Goal: Information Seeking & Learning: Learn about a topic

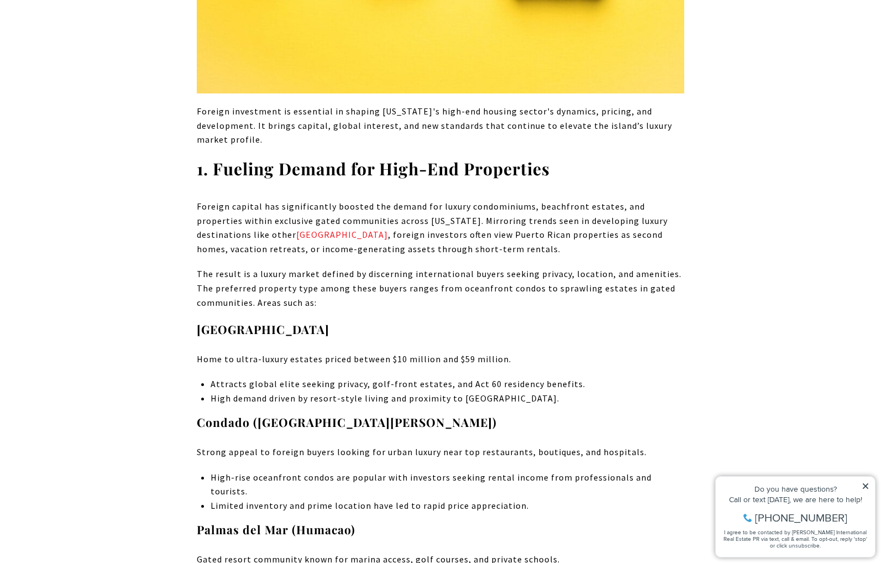
scroll to position [1038, 0]
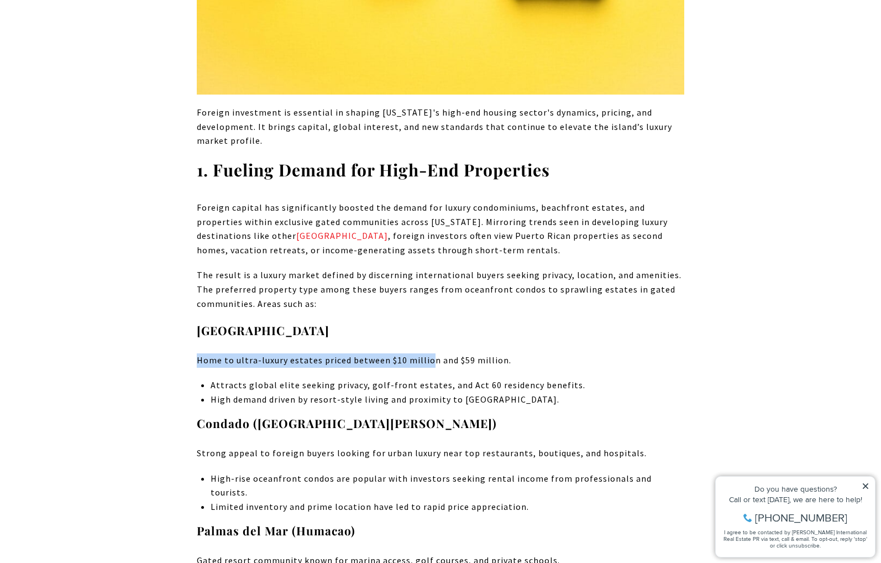
drag, startPoint x: 196, startPoint y: 357, endPoint x: 430, endPoint y: 365, distance: 234.0
click at [430, 365] on p "Home to ultra-luxury estates priced between $10 million and $59 million." at bounding box center [441, 360] width 488 height 14
drag, startPoint x: 430, startPoint y: 365, endPoint x: 394, endPoint y: 406, distance: 54.8
click at [394, 406] on p "High demand driven by resort-style living and proximity to [GEOGRAPHIC_DATA]." at bounding box center [448, 400] width 474 height 14
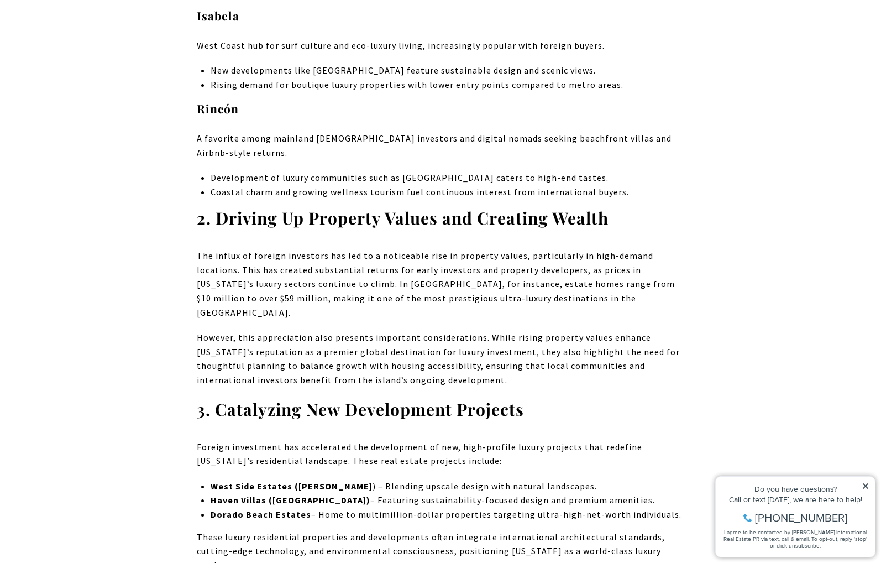
scroll to position [1647, 0]
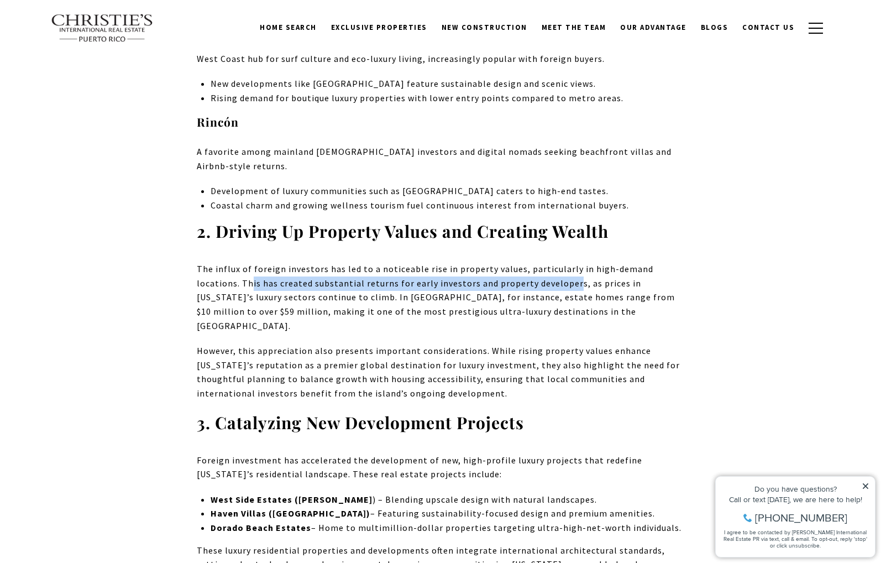
drag, startPoint x: 206, startPoint y: 250, endPoint x: 529, endPoint y: 260, distance: 323.0
click at [529, 262] on p "The influx of foreign investors has led to a noticeable rise in property values…" at bounding box center [441, 297] width 488 height 71
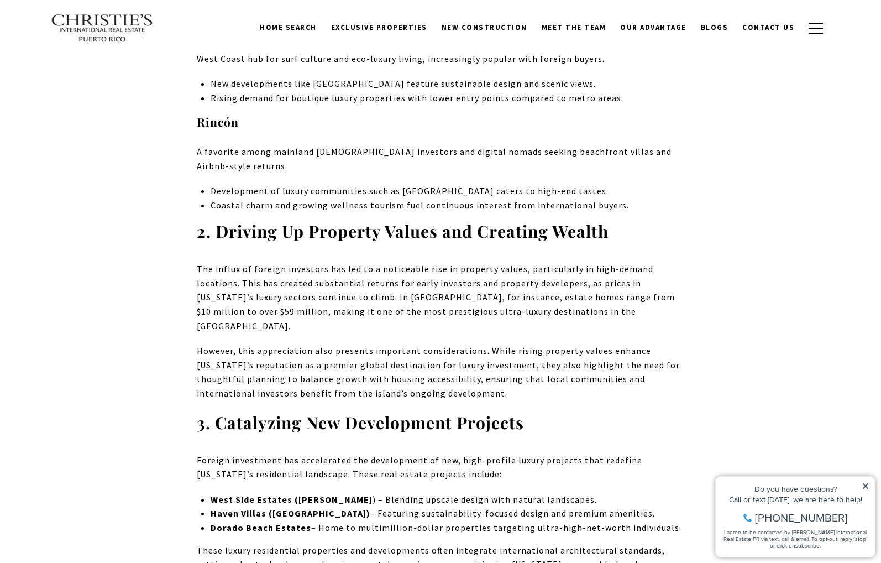
drag, startPoint x: 529, startPoint y: 260, endPoint x: 508, endPoint y: 295, distance: 40.7
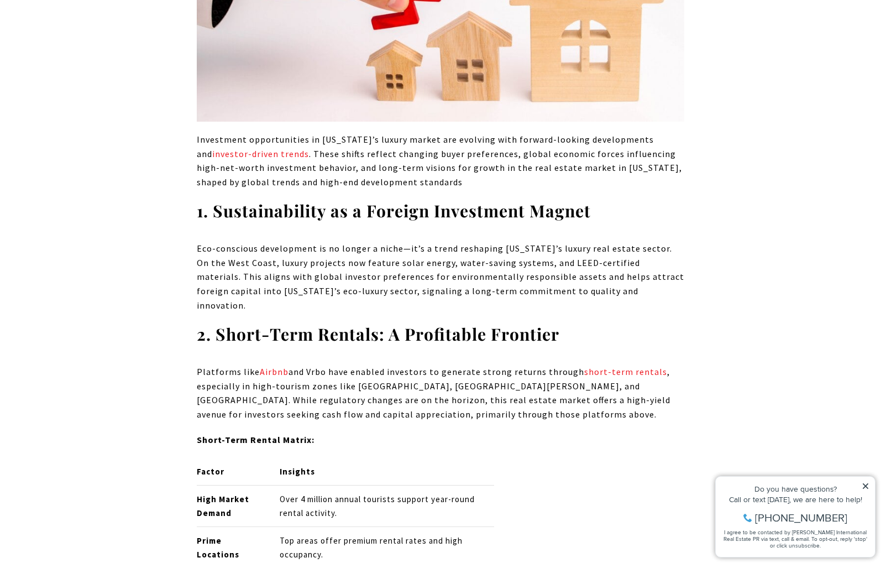
scroll to position [3368, 0]
drag, startPoint x: 335, startPoint y: 302, endPoint x: 508, endPoint y: 304, distance: 173.1
click at [508, 365] on p "Platforms like Airbnb and Vrbo have enabled investors to generate strong return…" at bounding box center [441, 393] width 488 height 56
drag, startPoint x: 508, startPoint y: 304, endPoint x: 508, endPoint y: 326, distance: 22.1
click at [508, 365] on p "Platforms like Airbnb and Vrbo have enabled investors to generate strong return…" at bounding box center [441, 393] width 488 height 56
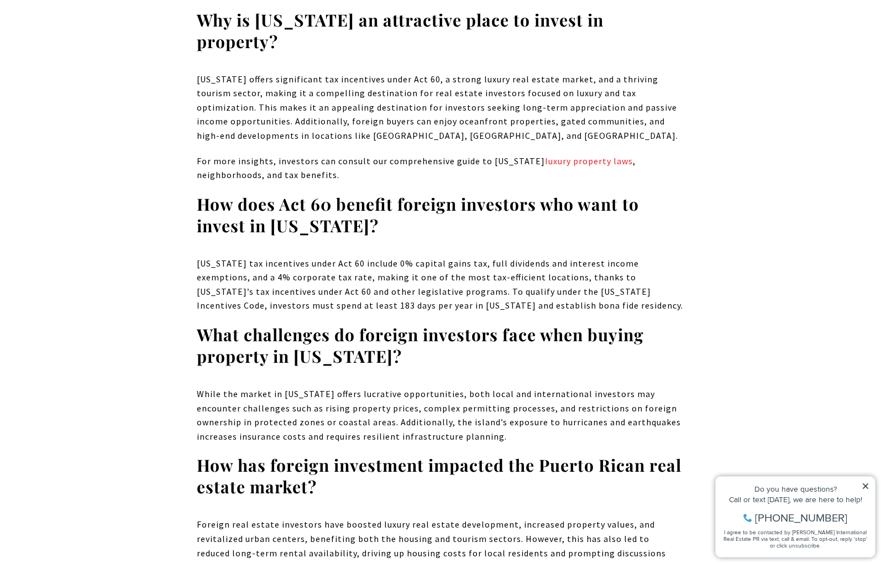
scroll to position [6904, 0]
drag, startPoint x: 332, startPoint y: 416, endPoint x: 412, endPoint y: 415, distance: 79.6
click at [412, 517] on p "Foreign real estate investors have boosted luxury real estate development, incr…" at bounding box center [441, 545] width 488 height 56
drag, startPoint x: 412, startPoint y: 415, endPoint x: 408, endPoint y: 459, distance: 44.4
click at [408, 517] on p "Foreign real estate investors have boosted luxury real estate development, incr…" at bounding box center [441, 545] width 488 height 56
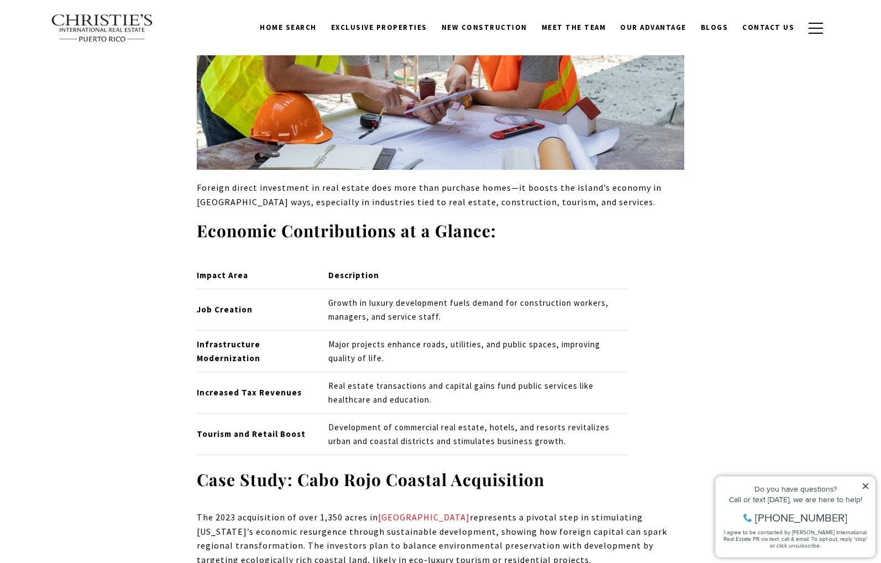
scroll to position [2476, 0]
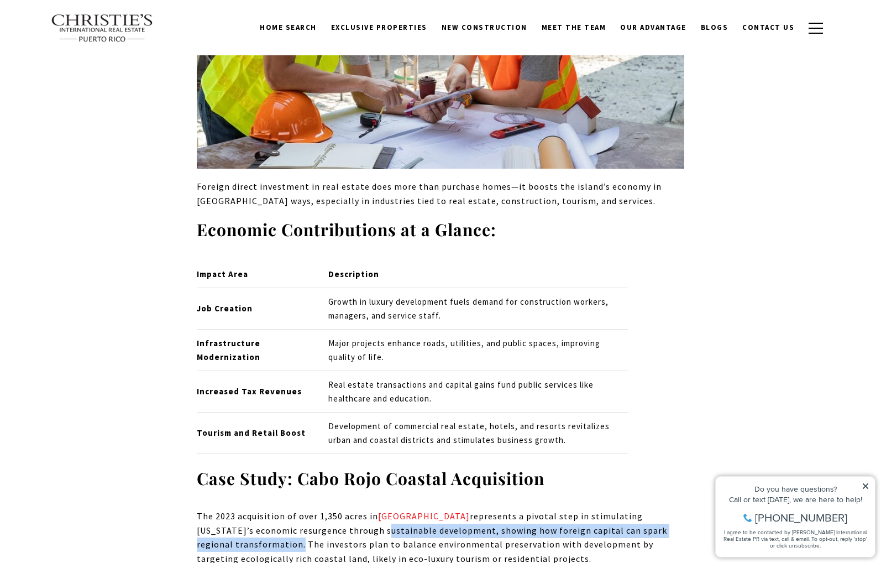
drag, startPoint x: 320, startPoint y: 472, endPoint x: 257, endPoint y: 484, distance: 63.5
click at [257, 509] on p "The 2023 acquisition of over 1,350 acres in [GEOGRAPHIC_DATA] represents a pivo…" at bounding box center [441, 537] width 488 height 56
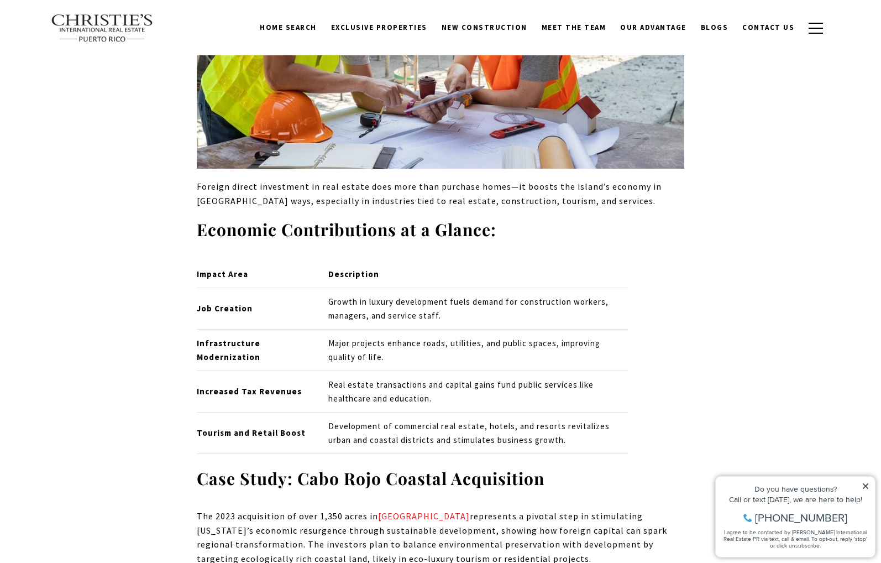
drag, startPoint x: 257, startPoint y: 484, endPoint x: 269, endPoint y: 516, distance: 34.8
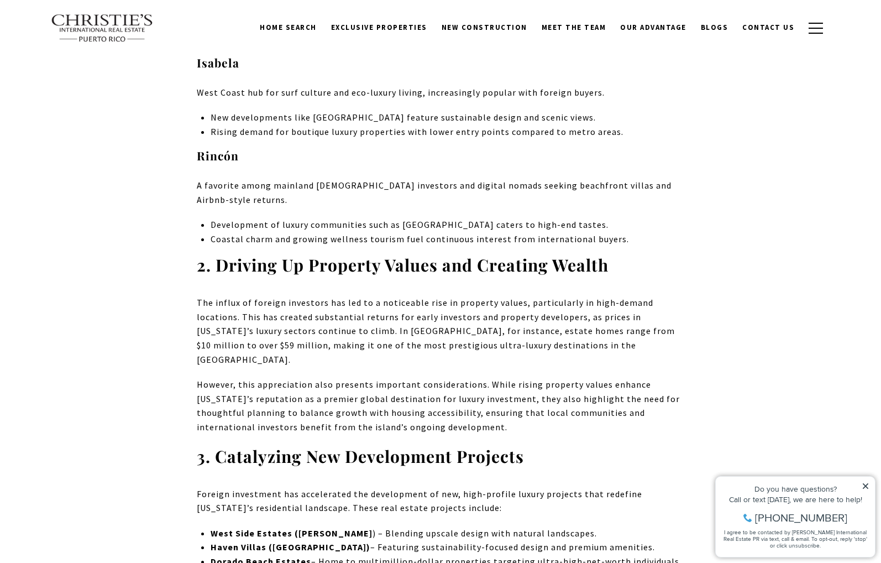
scroll to position [1614, 0]
drag, startPoint x: 324, startPoint y: 361, endPoint x: 258, endPoint y: 373, distance: 66.8
click at [258, 377] on p "However, this appreciation also presents important considerations. While rising…" at bounding box center [441, 405] width 488 height 56
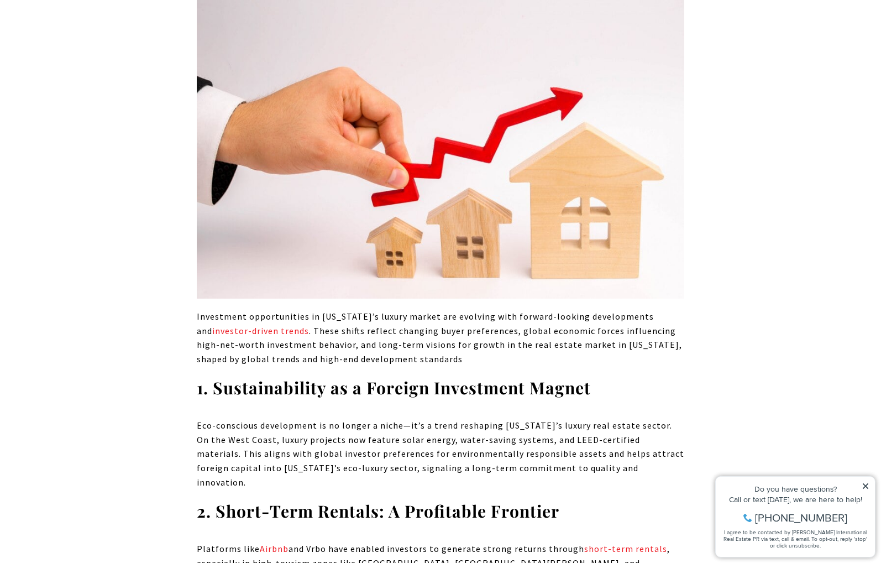
scroll to position [3191, 0]
click at [201, 419] on p "Eco-conscious development is no longer a niche—it’s a trend reshaping [US_STATE…" at bounding box center [441, 454] width 488 height 71
drag, startPoint x: 196, startPoint y: 369, endPoint x: 600, endPoint y: 411, distance: 405.7
click at [600, 419] on p "Eco-conscious development is no longer a niche—it’s a trend reshaping [US_STATE…" at bounding box center [441, 454] width 488 height 71
copy p "Eco-conscious development is no longer a niche—it’s a trend reshaping [US_STATE…"
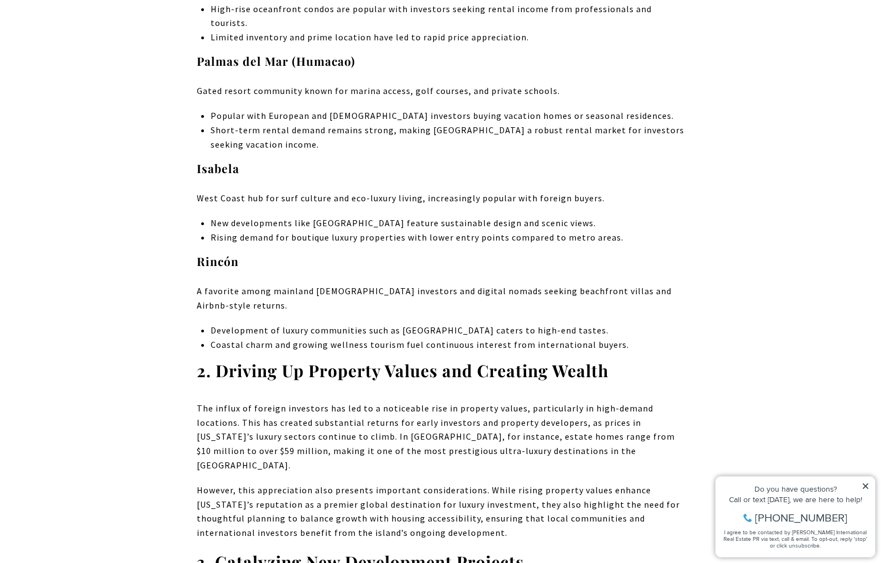
scroll to position [1507, 0]
click at [352, 231] on p "Rising demand for boutique luxury properties with lower entry points compared t…" at bounding box center [448, 238] width 474 height 14
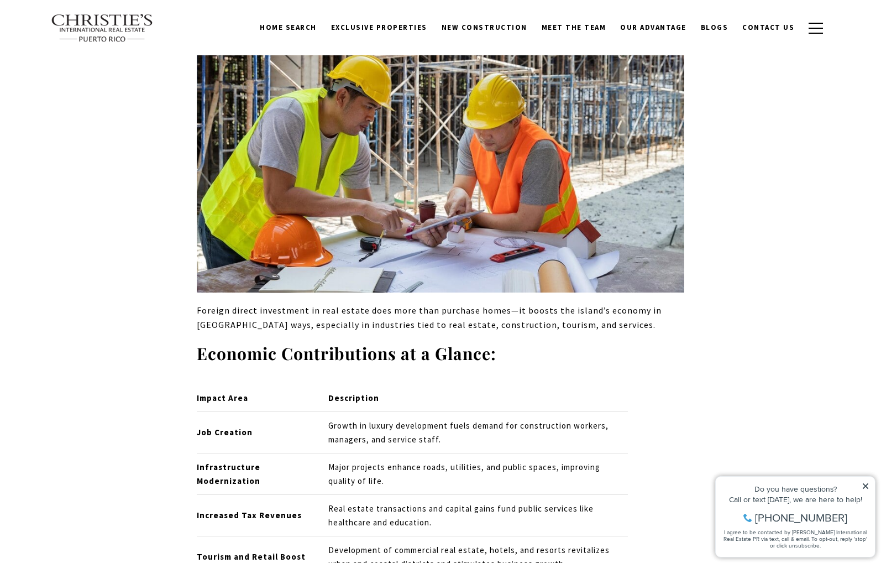
scroll to position [2346, 0]
